Goal: Task Accomplishment & Management: Manage account settings

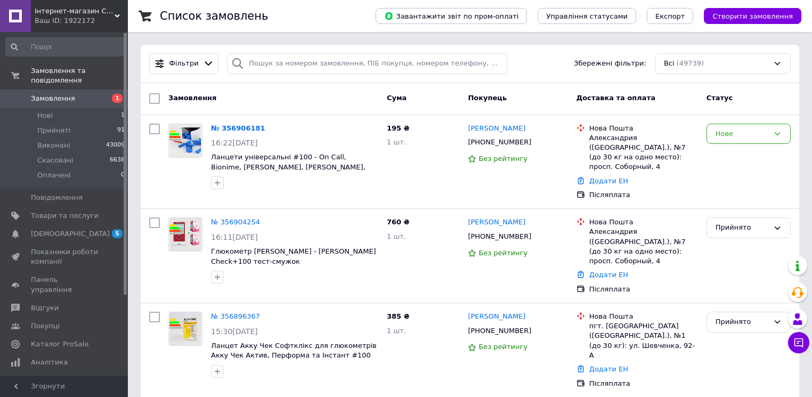
click at [237, 218] on link "№ 356904254" at bounding box center [235, 222] width 49 height 8
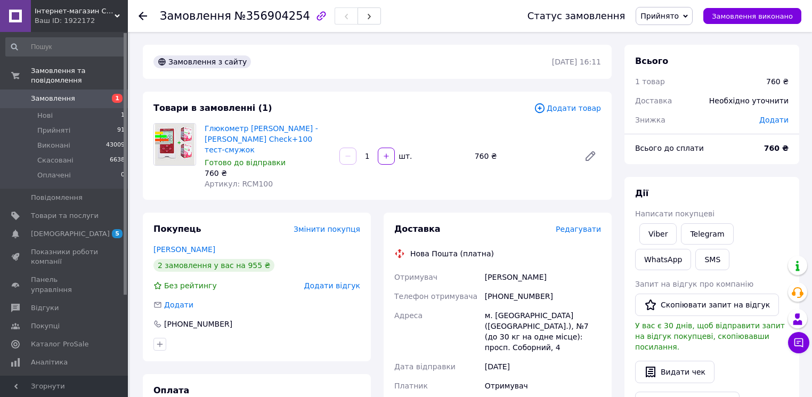
click at [573, 110] on span "Додати товар" at bounding box center [567, 108] width 67 height 12
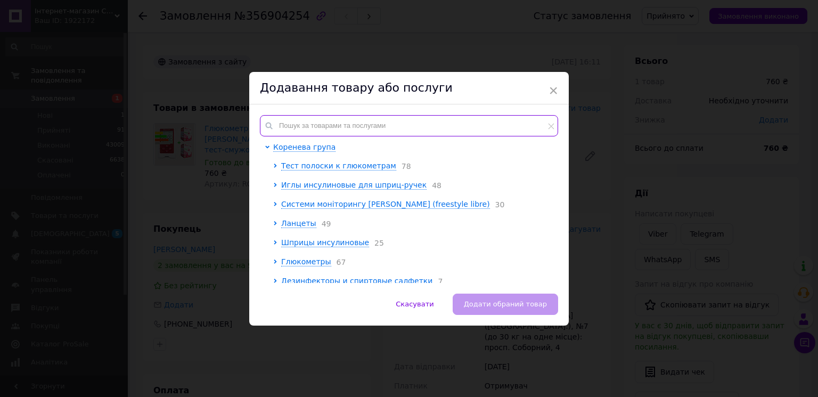
click at [300, 124] on input "text" at bounding box center [409, 125] width 298 height 21
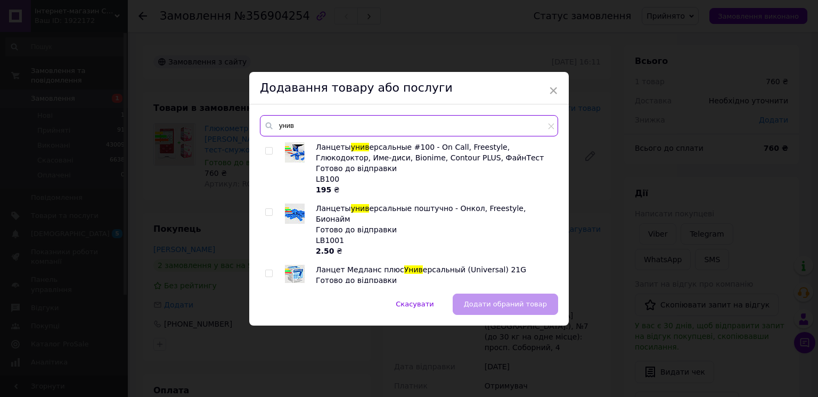
type input "унив"
drag, startPoint x: 266, startPoint y: 149, endPoint x: 269, endPoint y: 154, distance: 6.0
click at [266, 148] on input "checkbox" at bounding box center [268, 151] width 7 height 7
checkbox input "true"
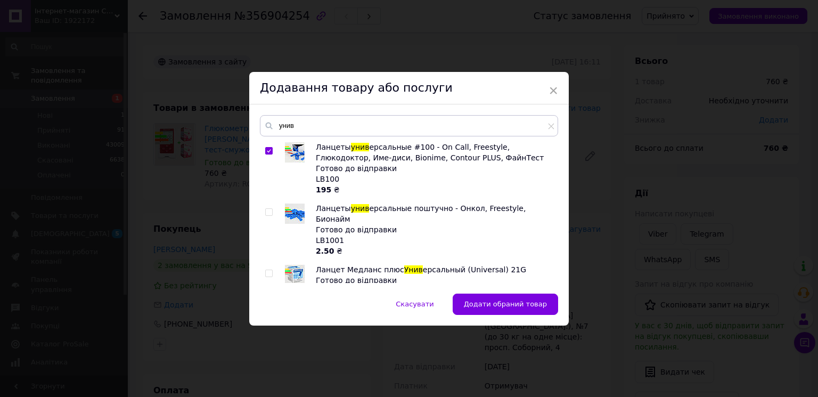
drag, startPoint x: 498, startPoint y: 307, endPoint x: 497, endPoint y: 321, distance: 13.9
click at [499, 307] on span "Додати обраний товар" at bounding box center [505, 304] width 83 height 8
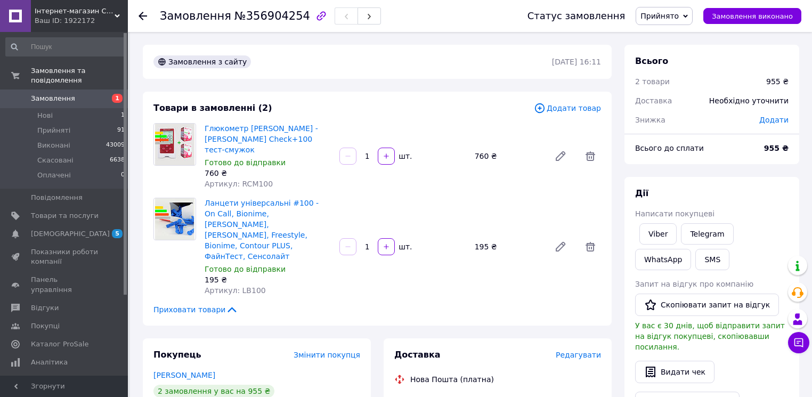
click at [460, 177] on div "Глюкометр Ріна Чек - [PERSON_NAME] Cheсk+100 тест-смужок Готово до відправки 76…" at bounding box center [402, 156] width 405 height 70
click at [142, 11] on div at bounding box center [143, 16] width 9 height 11
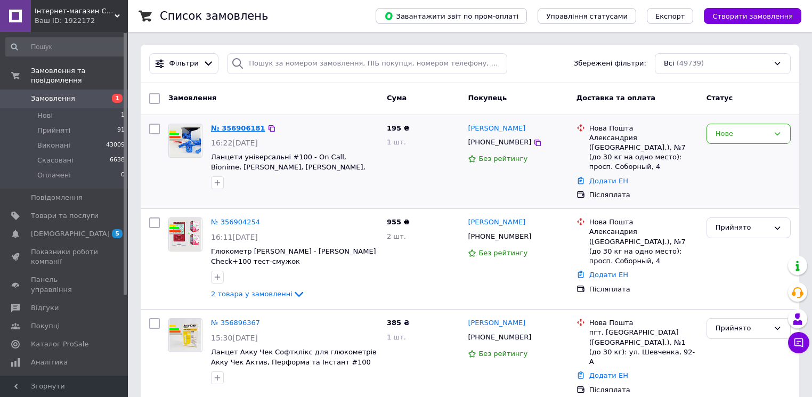
click at [230, 130] on link "№ 356906181" at bounding box center [238, 128] width 54 height 8
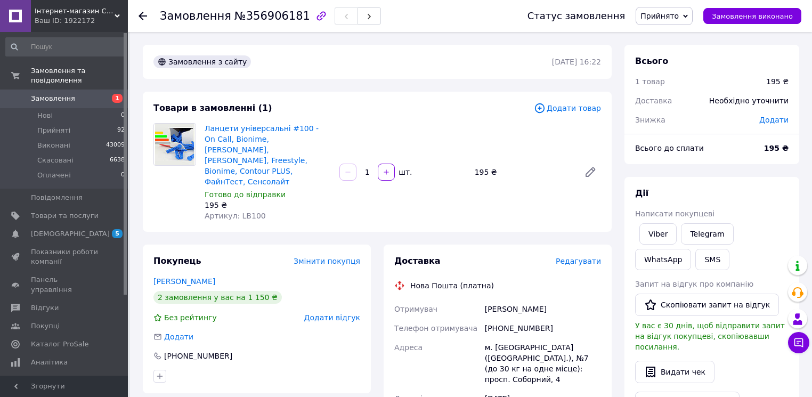
click at [665, 13] on span "Прийнято" at bounding box center [659, 16] width 38 height 9
click at [674, 55] on li "Скасовано" at bounding box center [664, 53] width 56 height 16
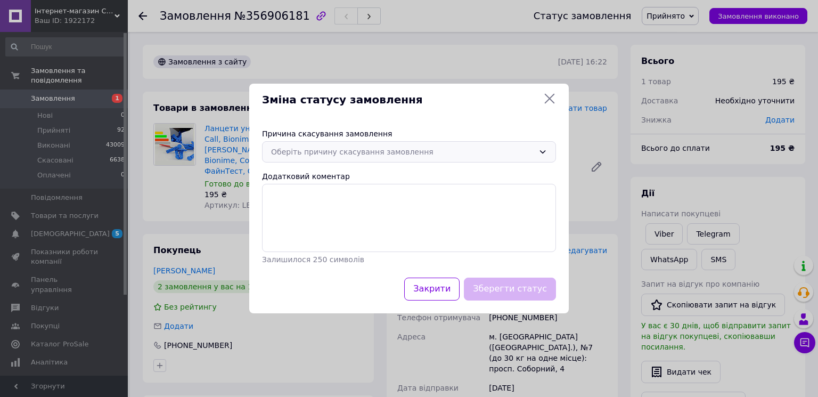
click at [358, 151] on div "Оберіть причину скасування замовлення" at bounding box center [402, 152] width 263 height 12
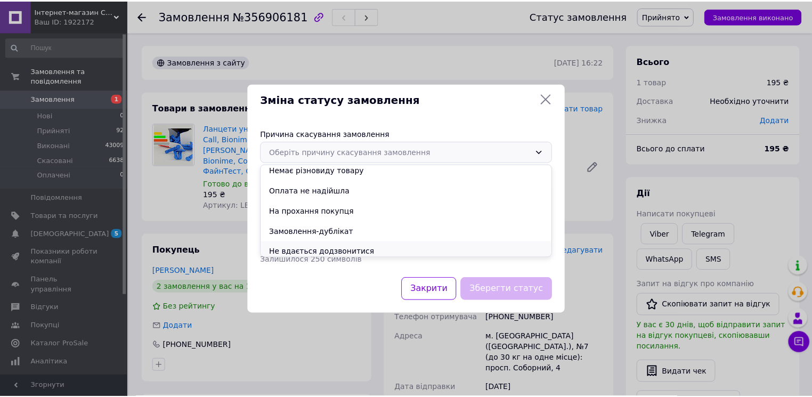
scroll to position [7, 0]
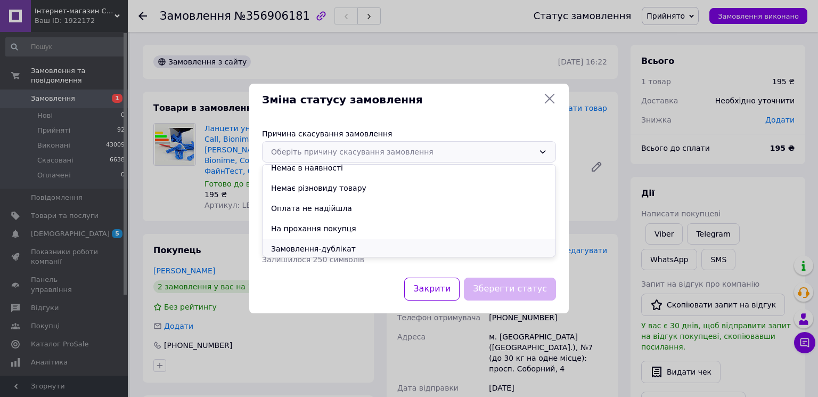
click at [337, 245] on li "Замовлення-дублікат" at bounding box center [409, 249] width 293 height 20
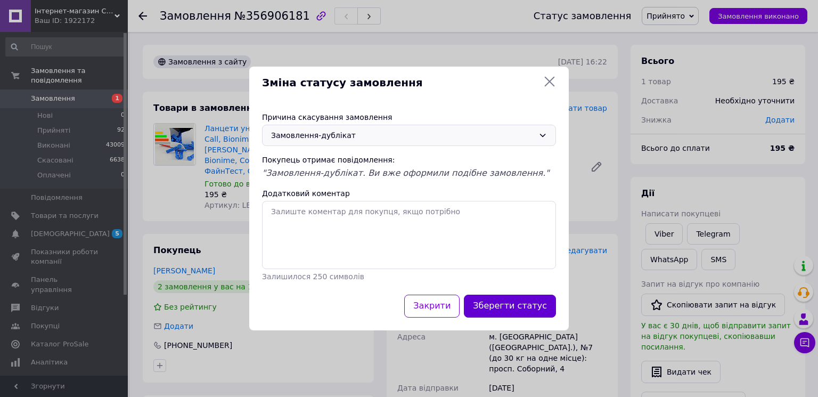
click at [525, 312] on button "Зберегти статус" at bounding box center [510, 306] width 92 height 23
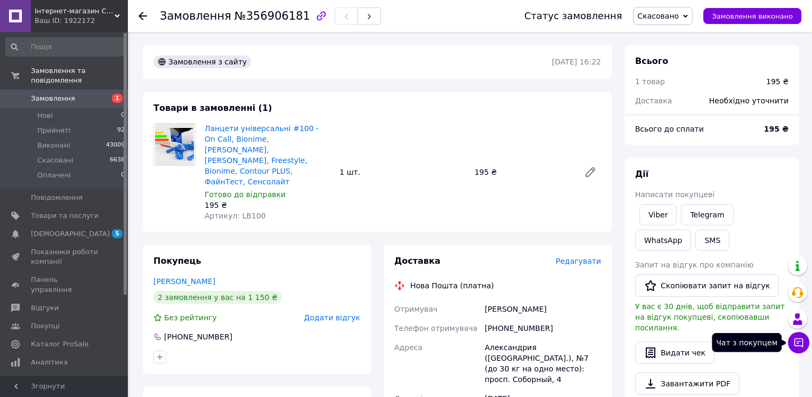
click at [803, 343] on icon at bounding box center [798, 342] width 11 height 11
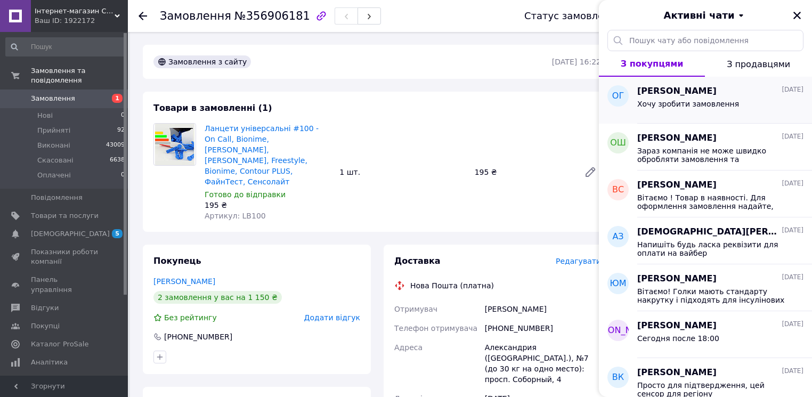
click at [703, 115] on div "[PERSON_NAME] [DATE] Хочу зробити замовлення" at bounding box center [724, 100] width 175 height 47
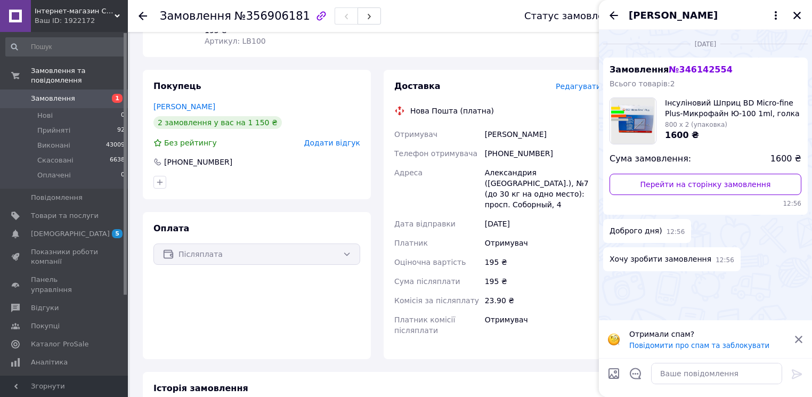
scroll to position [85, 0]
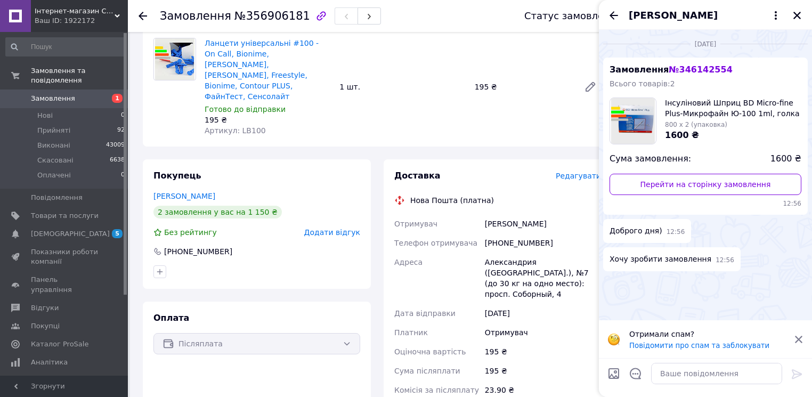
click at [613, 17] on icon "Назад" at bounding box center [613, 15] width 13 height 13
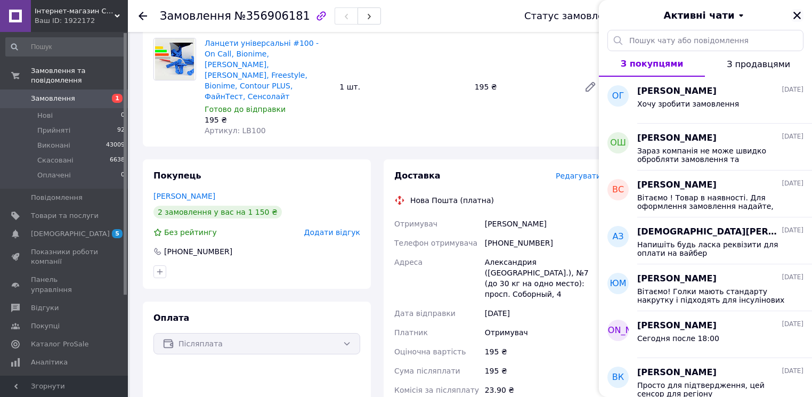
click at [798, 13] on icon "Закрити" at bounding box center [797, 16] width 10 height 10
